Goal: Task Accomplishment & Management: Use online tool/utility

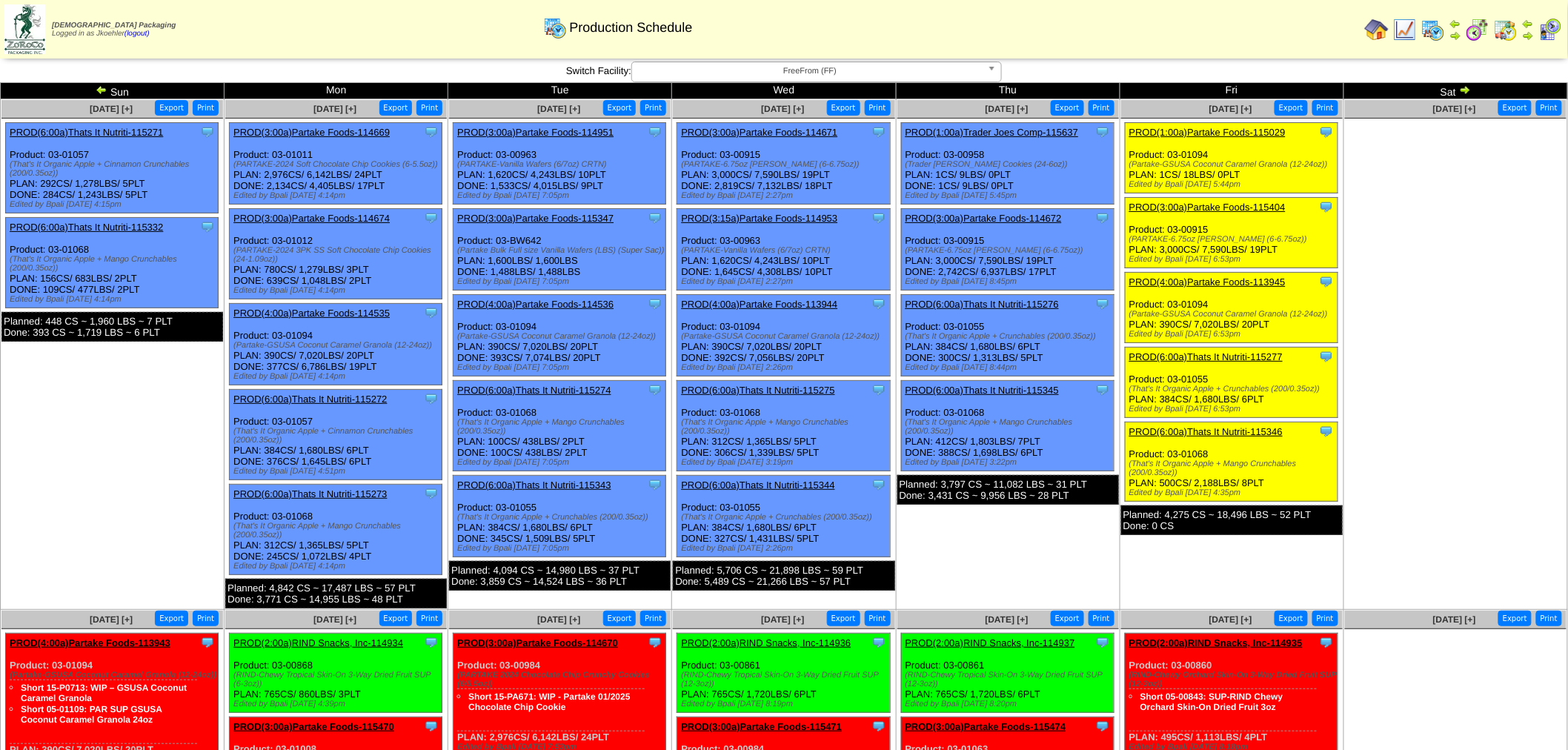
click at [799, 65] on span "FreeFrom (FF)" at bounding box center [810, 71] width 344 height 17
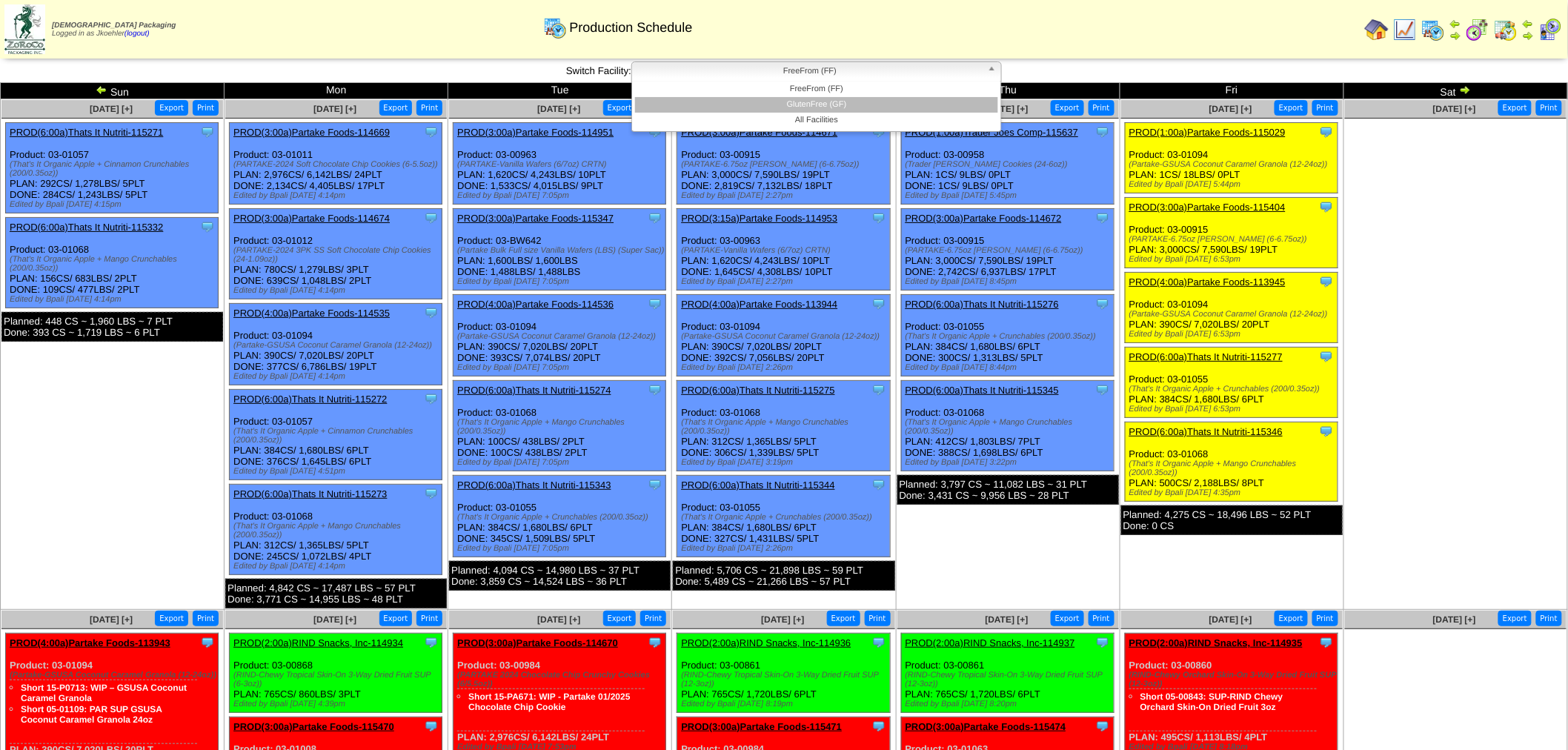
click at [812, 97] on li "GlutenFree (GF)" at bounding box center [816, 105] width 363 height 16
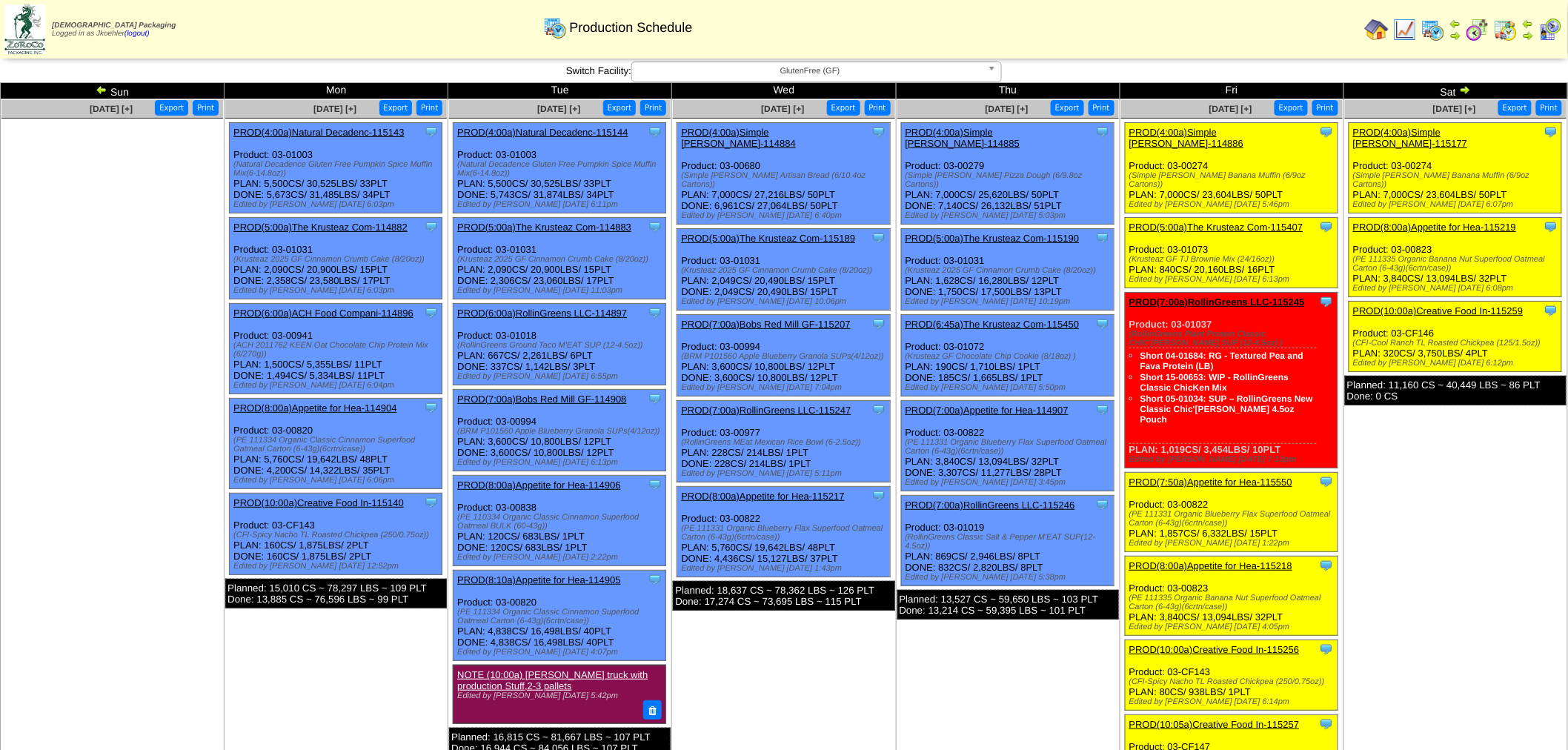
click at [100, 85] on img at bounding box center [101, 89] width 12 height 12
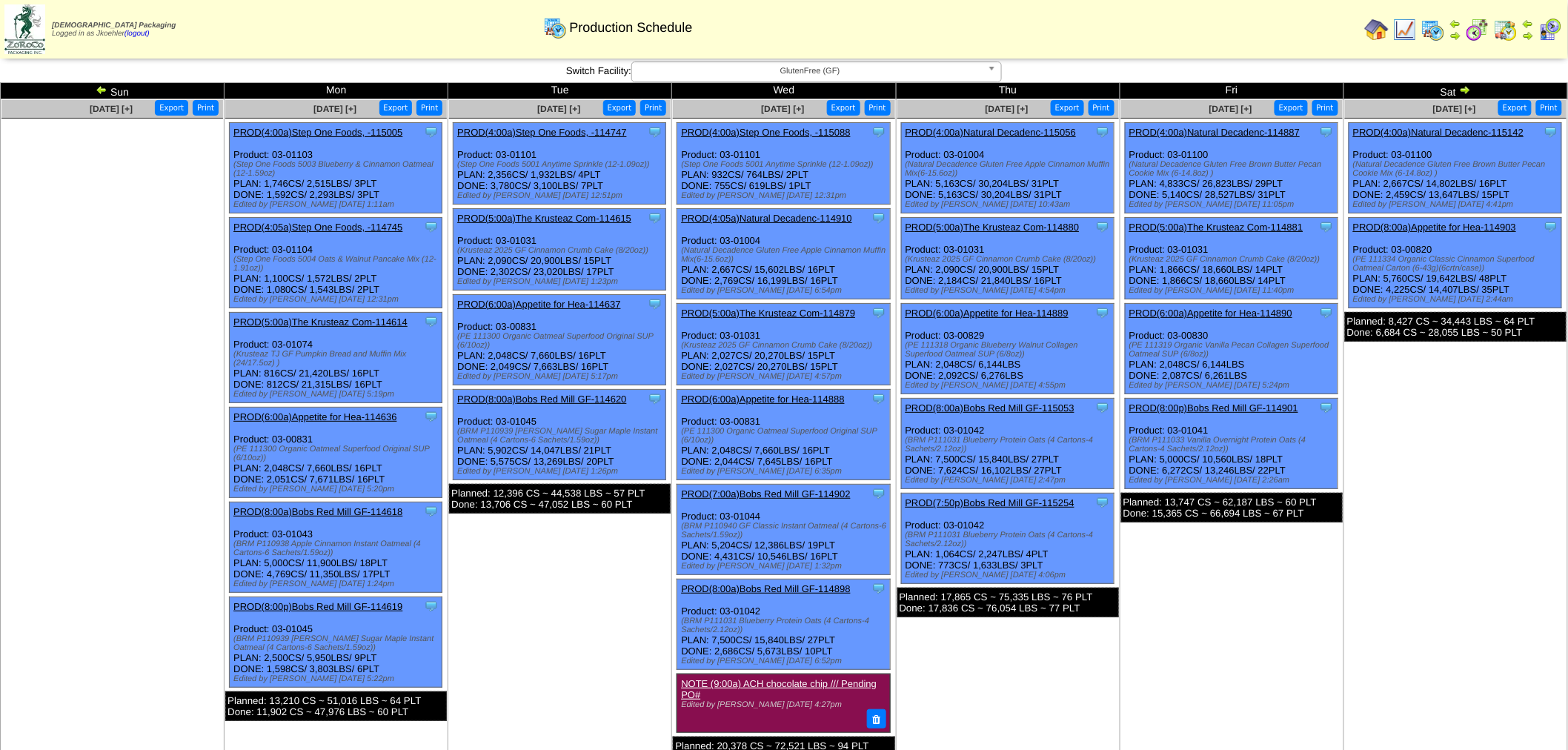
click at [884, 62] on div "[DEMOGRAPHIC_DATA] Packaging Logged in as Jkoehler (logout) Print All" at bounding box center [784, 32] width 1568 height 65
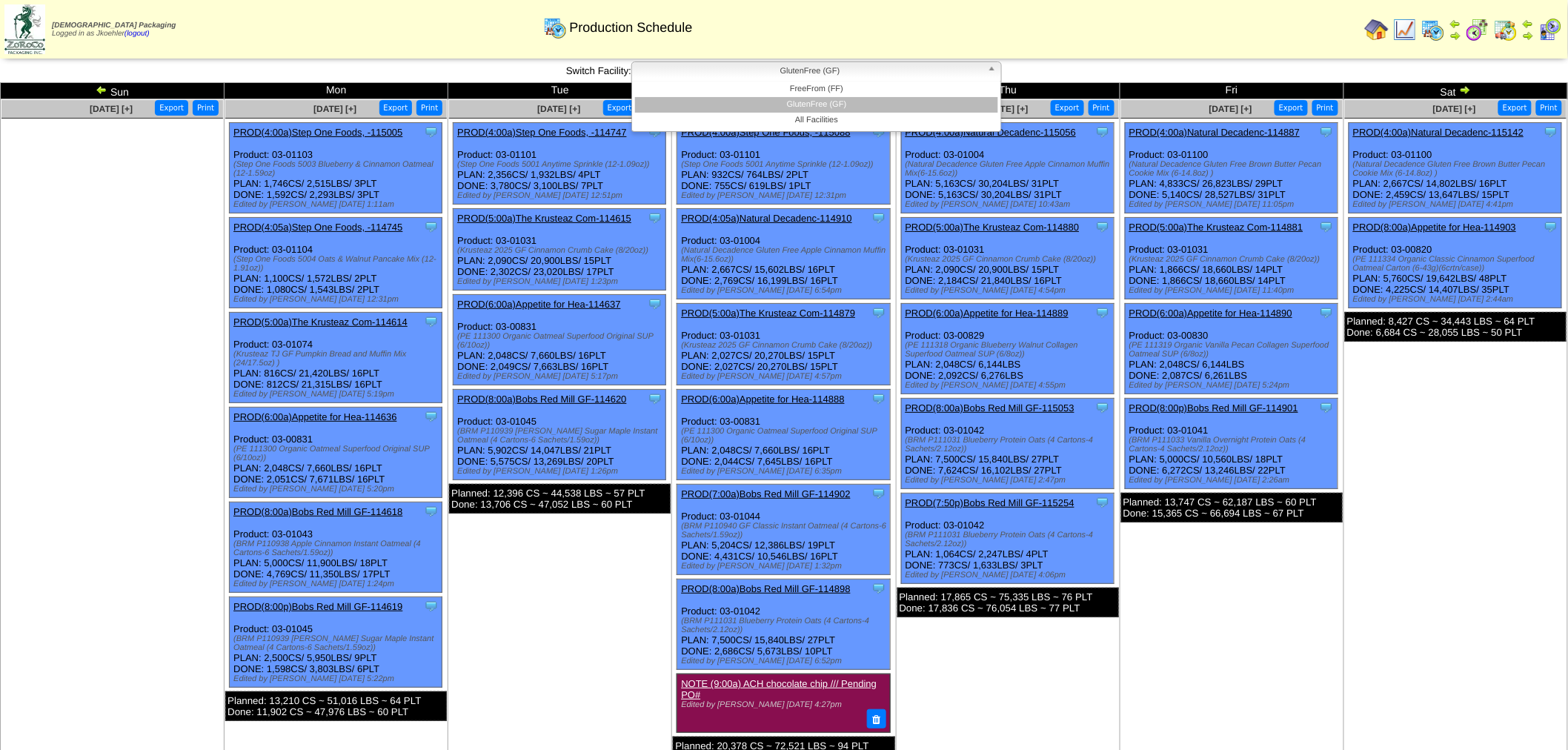
click at [890, 76] on span "GlutenFree (GF)" at bounding box center [810, 71] width 344 height 17
click at [818, 93] on li "FreeFrom (FF)" at bounding box center [816, 89] width 363 height 16
